Goal: Transaction & Acquisition: Purchase product/service

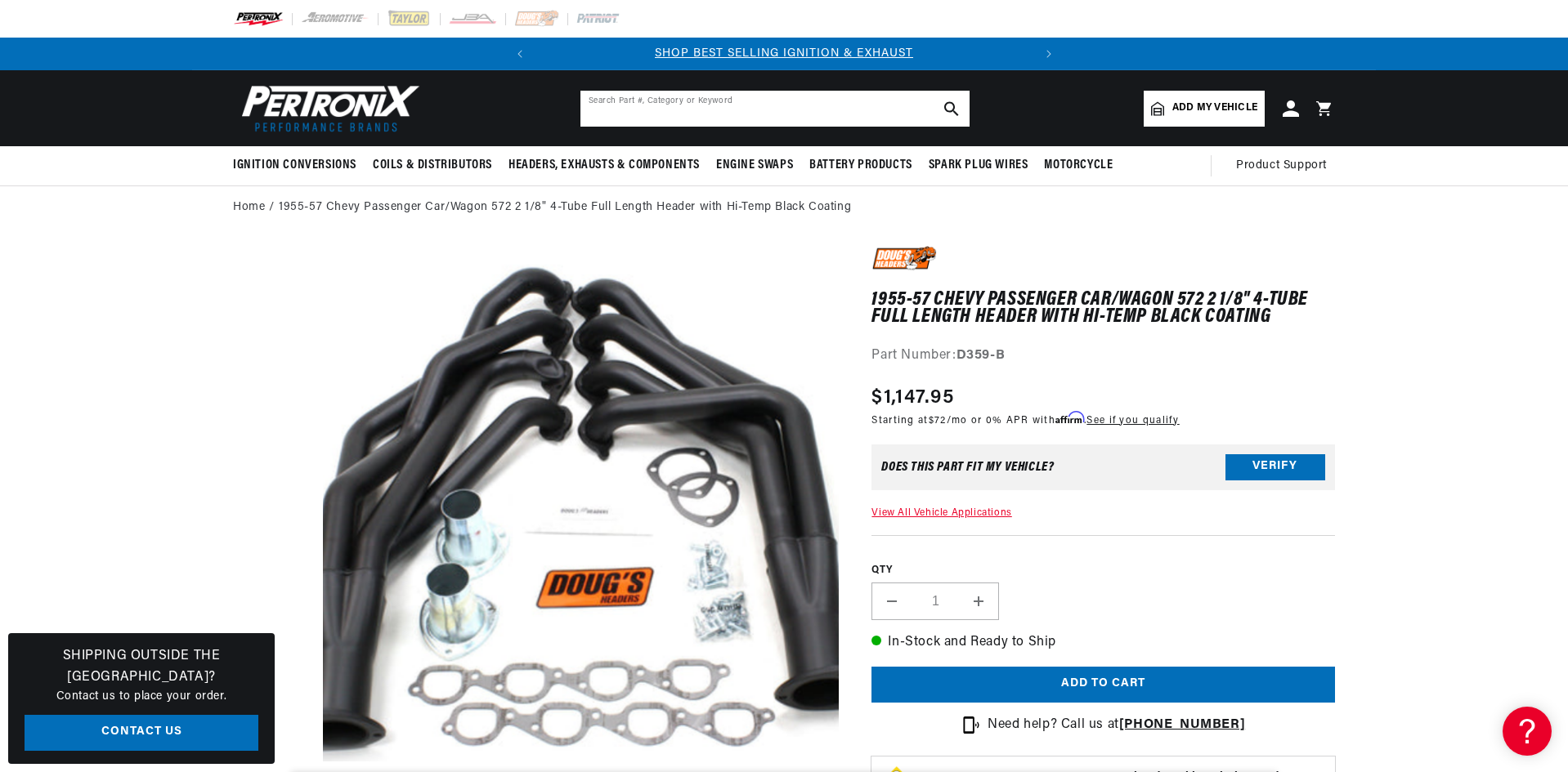
click at [601, 117] on input "text" at bounding box center [774, 109] width 389 height 36
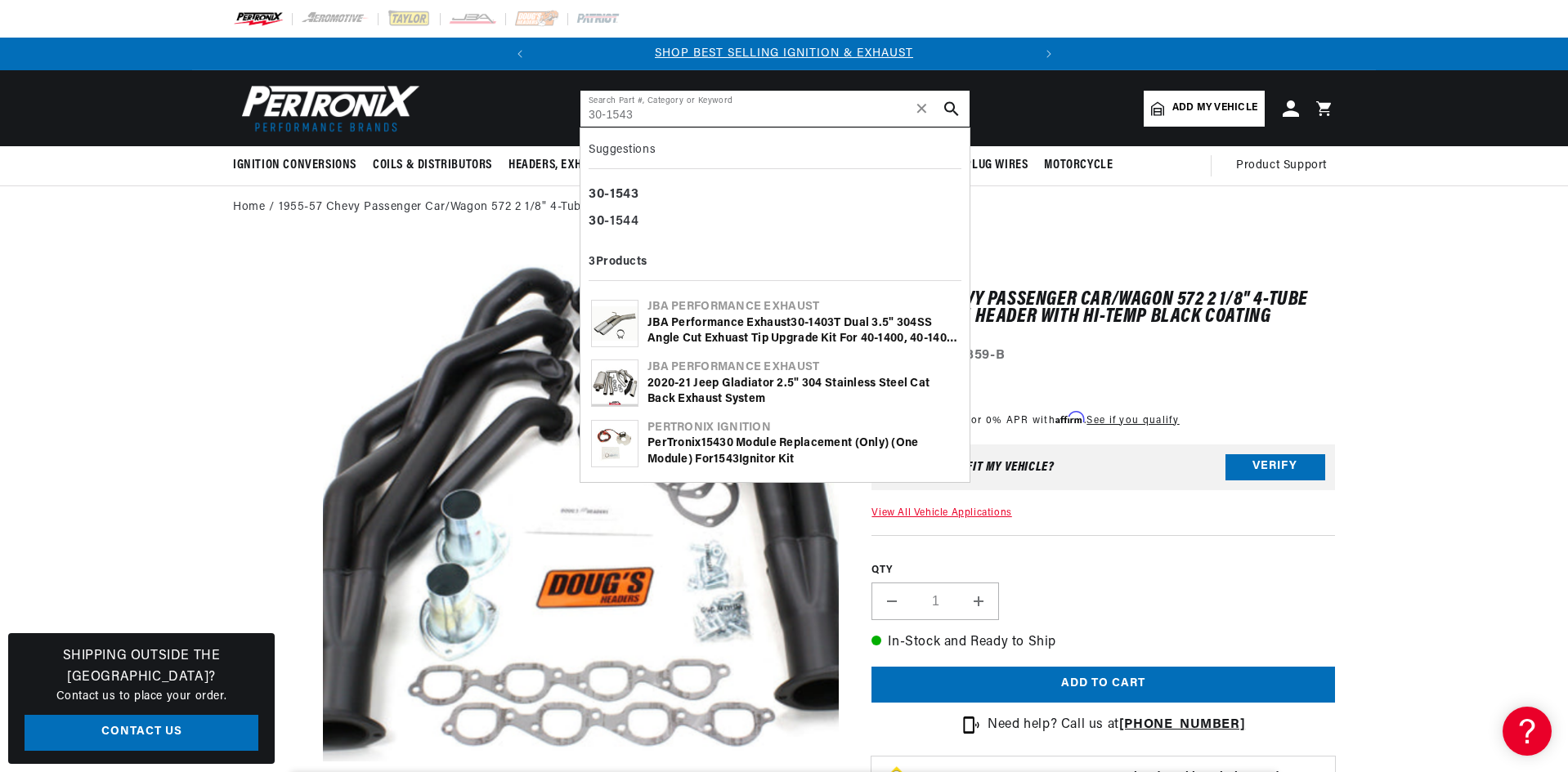
type input "30-1543"
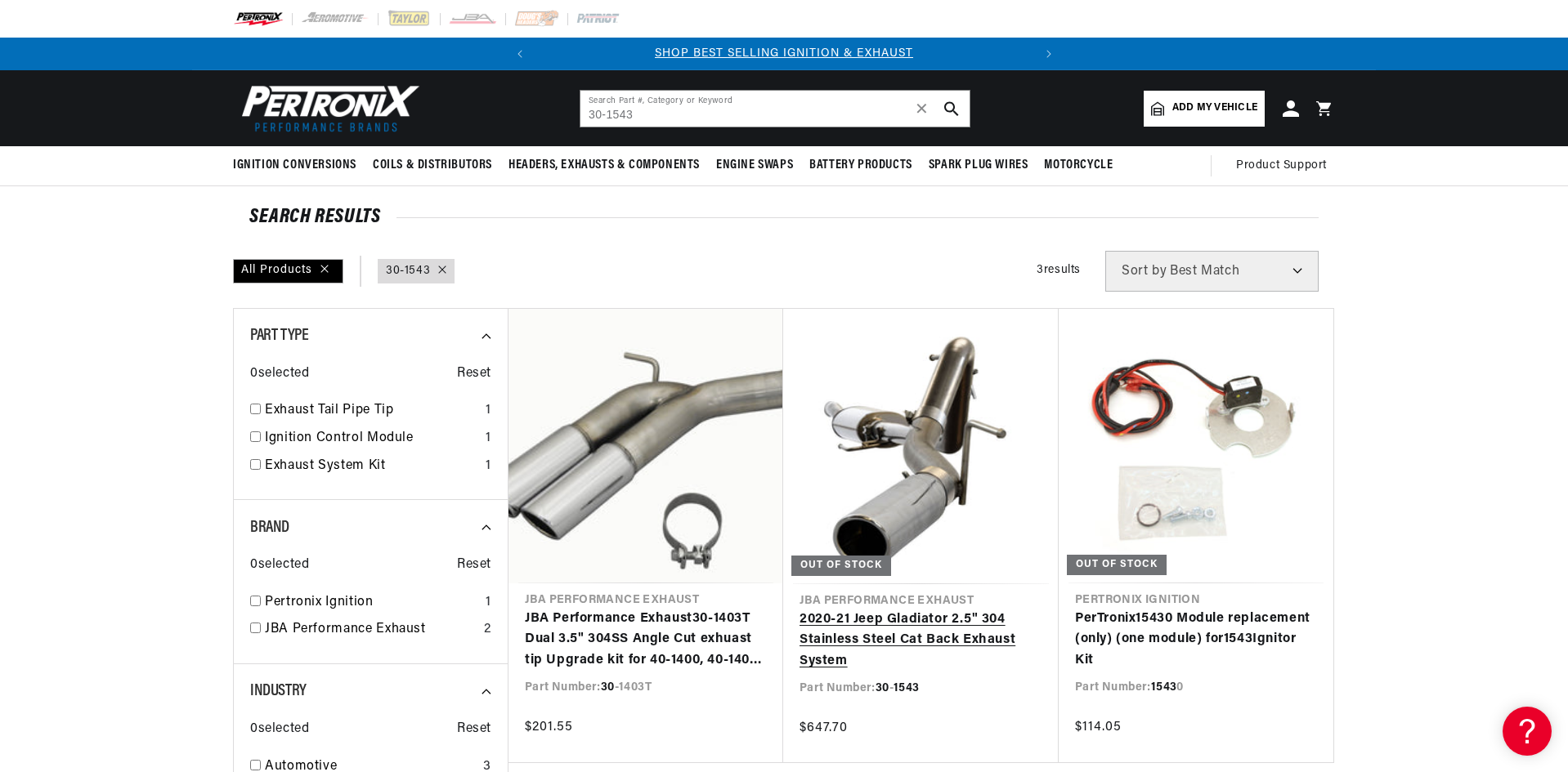
click at [905, 609] on link "2020-21 Jeep Gladiator 2.5" 304 Stainless Steel Cat Back Exhaust System" at bounding box center [920, 640] width 242 height 63
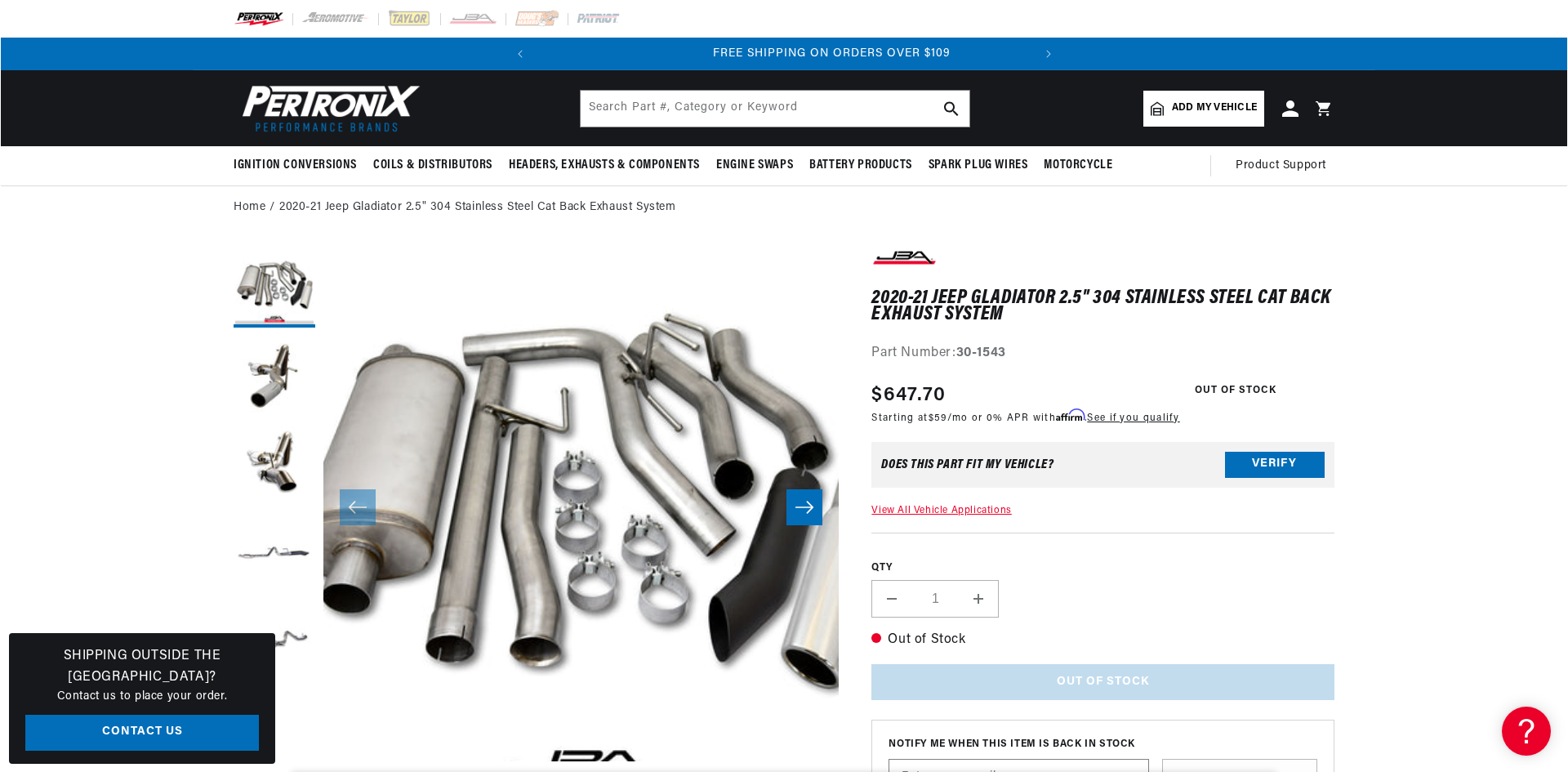
scroll to position [0, 495]
